Goal: Book appointment/travel/reservation

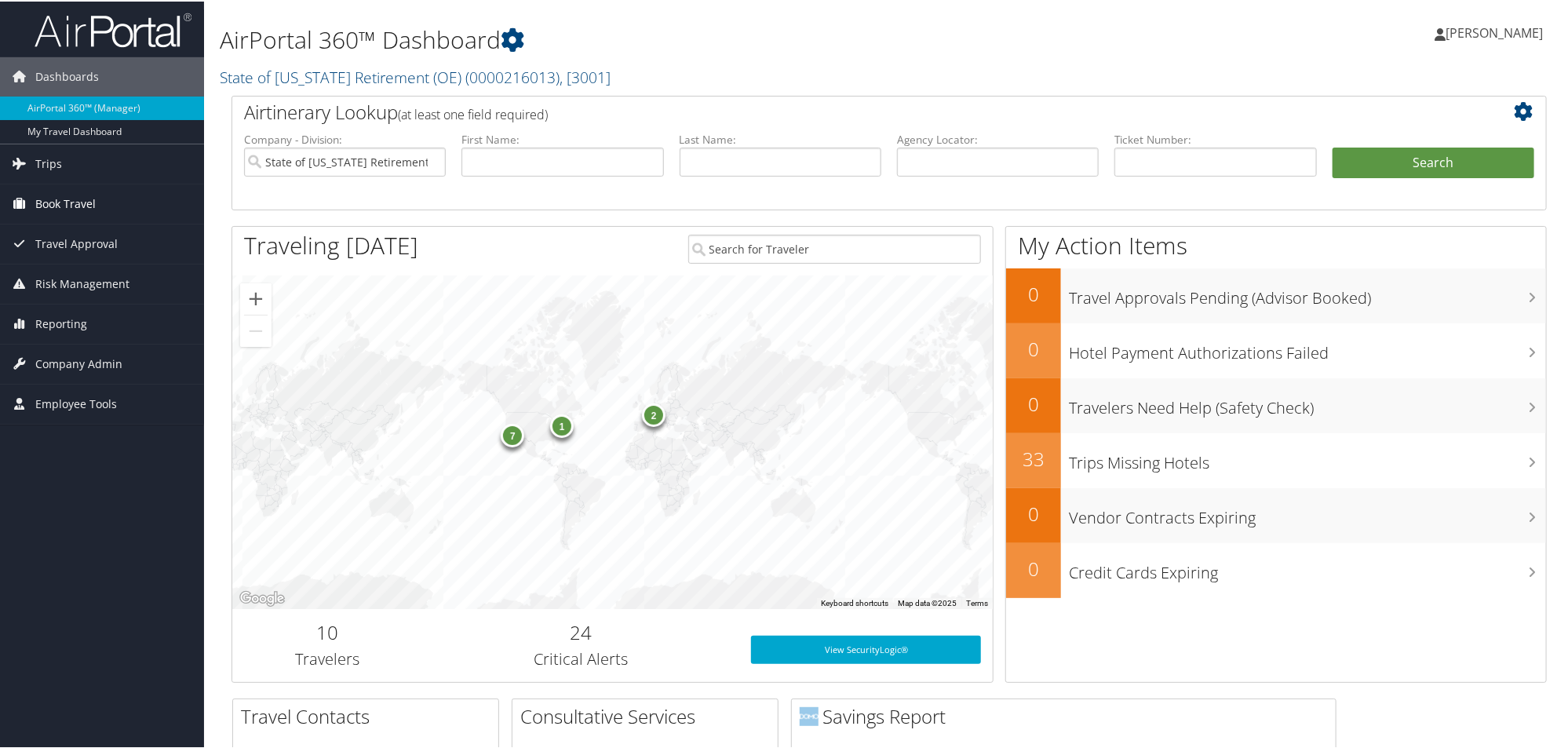
click at [65, 197] on span "Book Travel" at bounding box center [65, 203] width 60 height 39
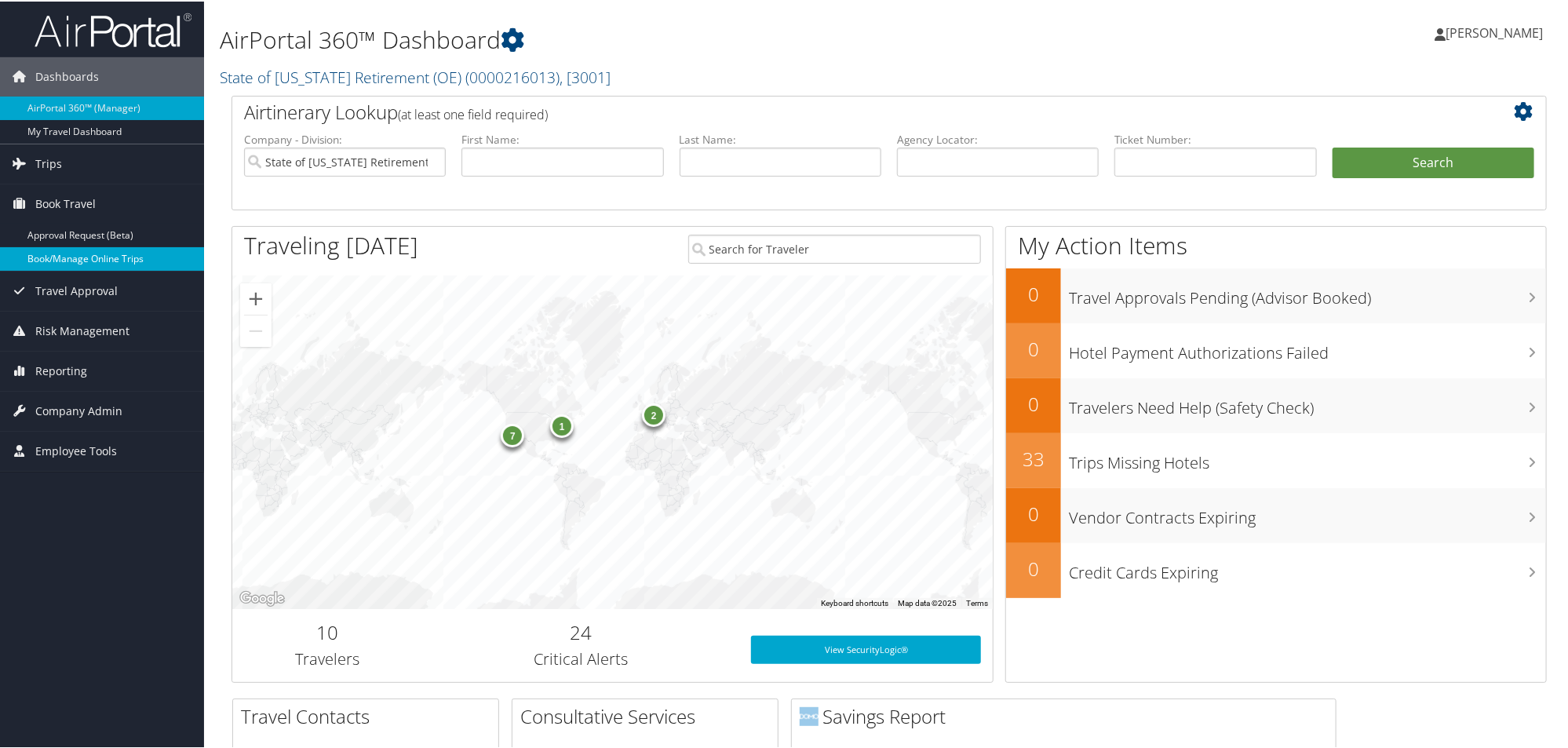
click at [74, 250] on link "Book/Manage Online Trips" at bounding box center [101, 257] width 204 height 23
